Goal: Task Accomplishment & Management: Use online tool/utility

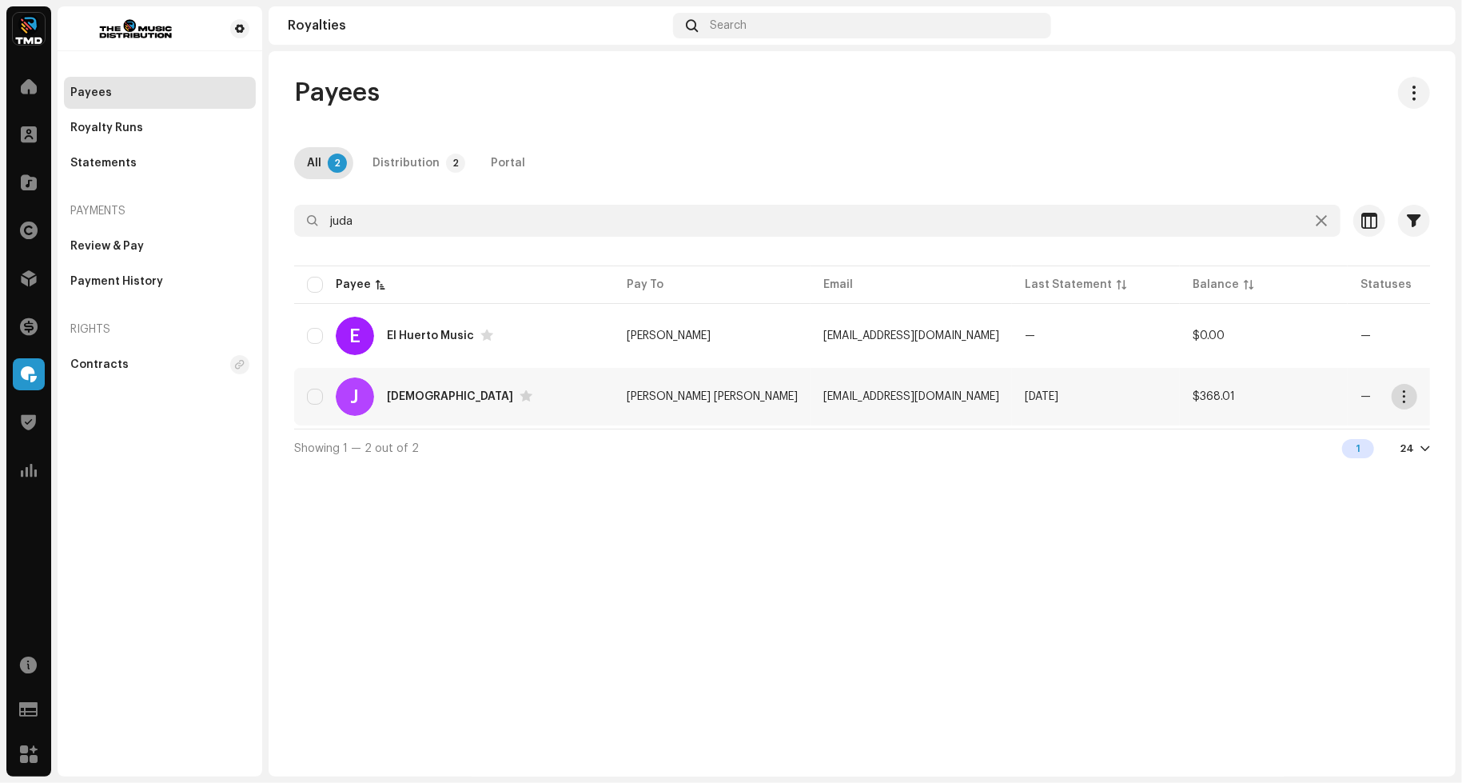
type input "juda"
click at [1407, 401] on span "button" at bounding box center [1405, 396] width 12 height 13
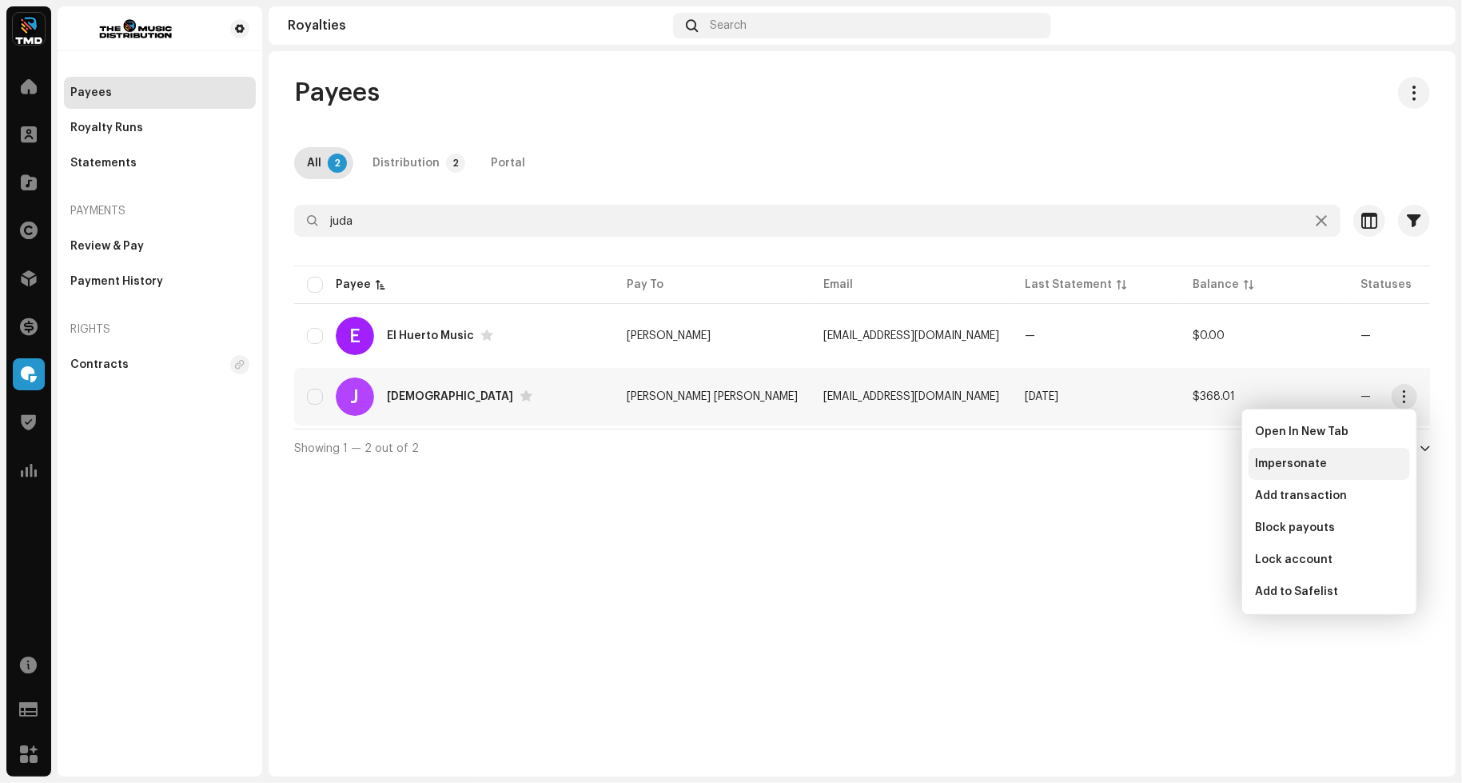
click at [1341, 469] on div "Impersonate" at bounding box center [1329, 463] width 149 height 13
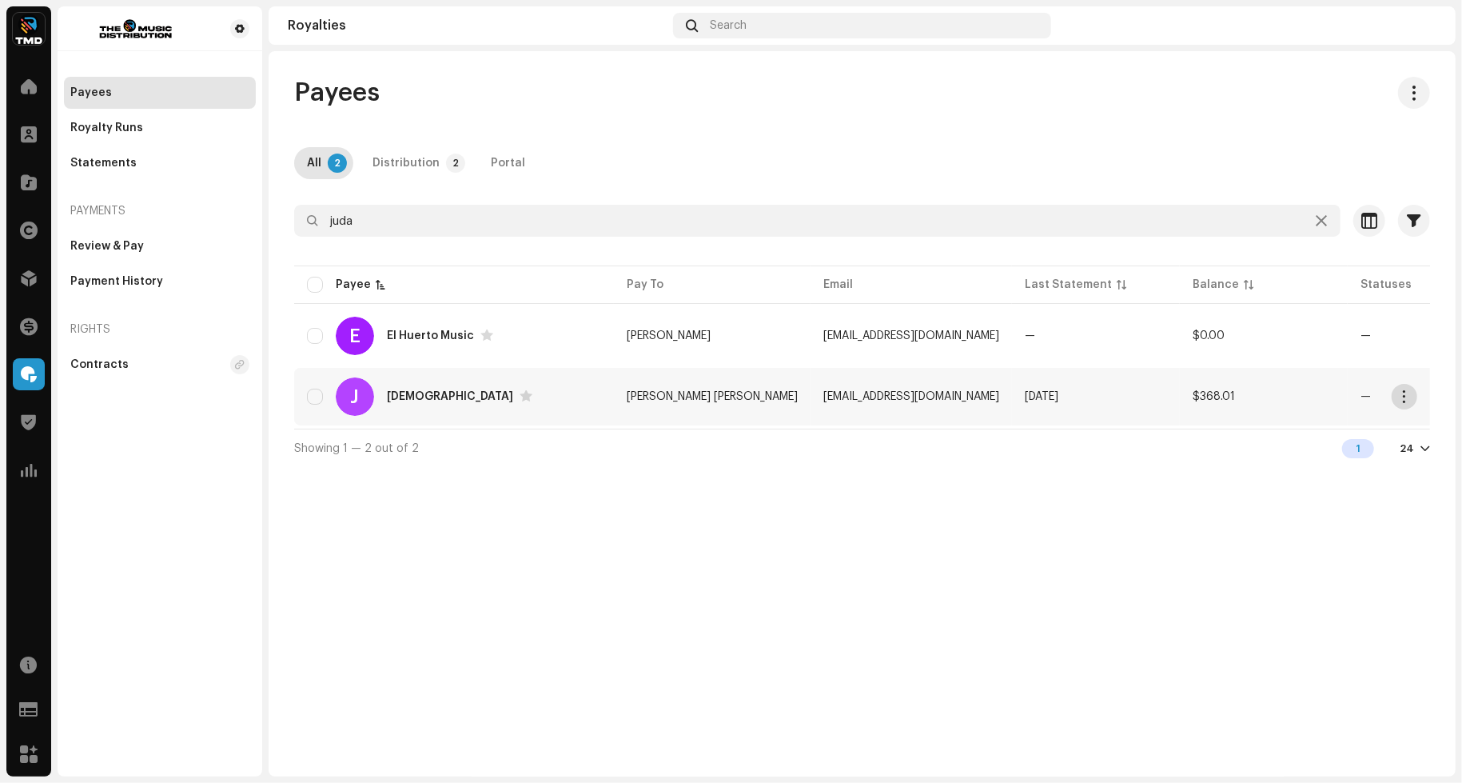
click at [1406, 397] on span "button" at bounding box center [1405, 396] width 12 height 13
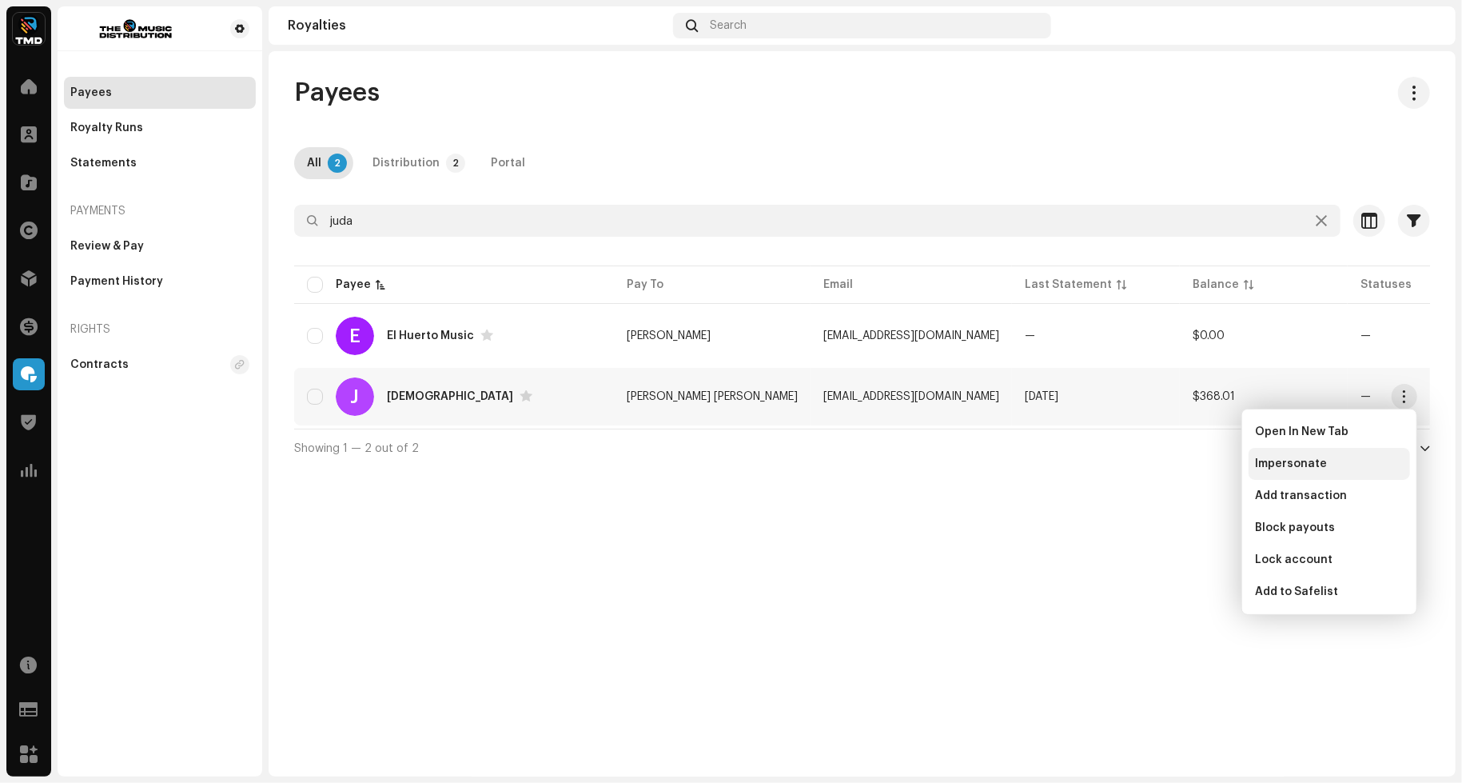
click at [1361, 459] on div "Impersonate" at bounding box center [1329, 463] width 149 height 13
